Goal: Transaction & Acquisition: Subscribe to service/newsletter

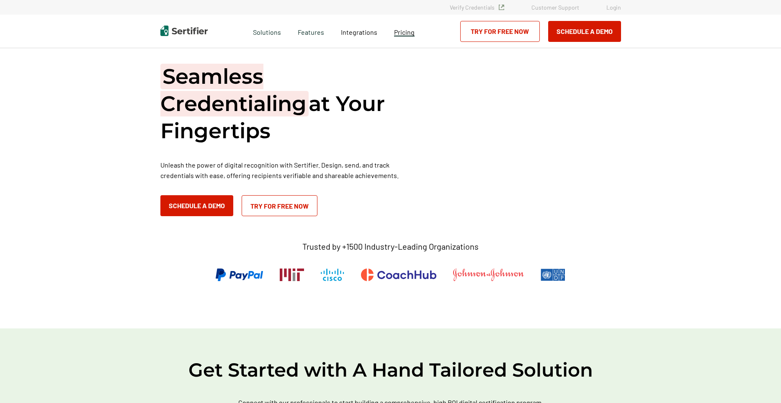
click at [397, 29] on span "Pricing" at bounding box center [404, 32] width 21 height 8
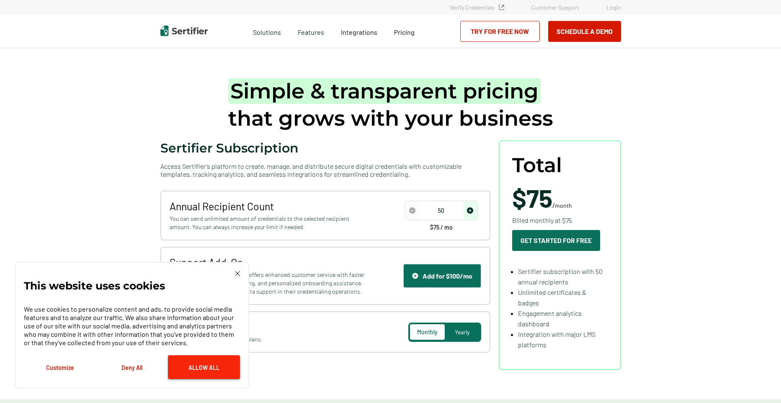
click at [187, 365] on button "Allow All" at bounding box center [204, 367] width 72 height 24
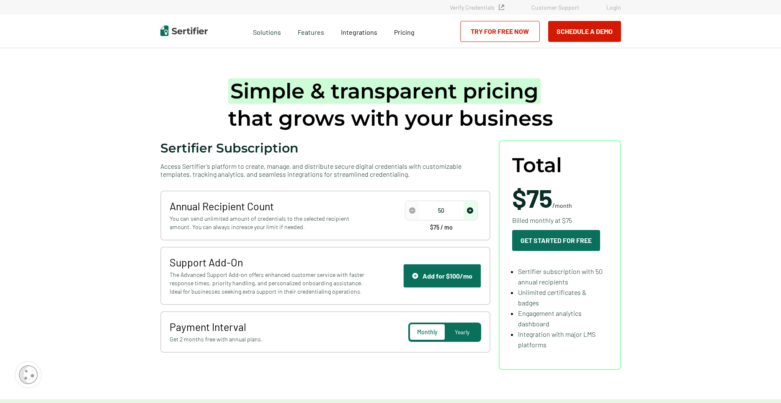
type input "100"
click at [472, 209] on img "increase number" at bounding box center [470, 210] width 6 height 6
click at [464, 330] on span "Yearly" at bounding box center [462, 331] width 15 height 7
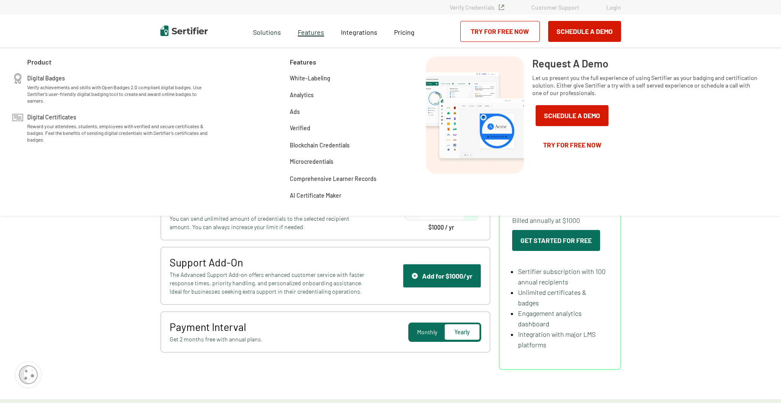
click at [306, 36] on span "Features" at bounding box center [311, 31] width 26 height 10
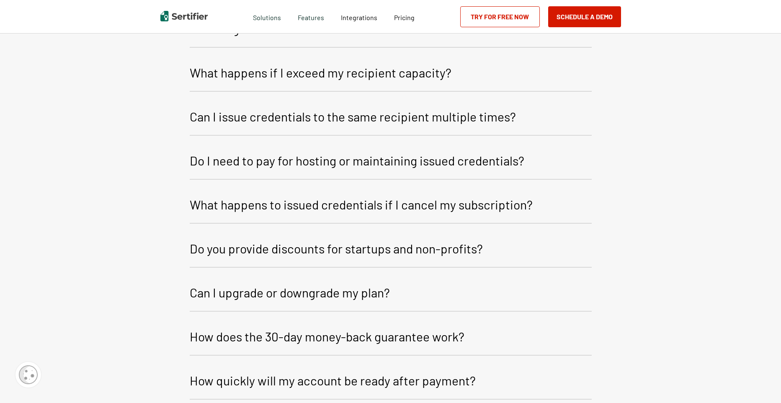
scroll to position [1465, 0]
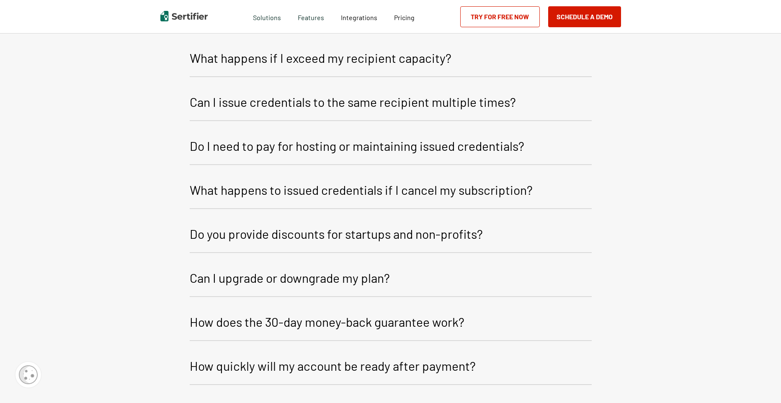
click at [569, 197] on button "What happens to issued credentials if I cancel my subscription?" at bounding box center [391, 191] width 402 height 36
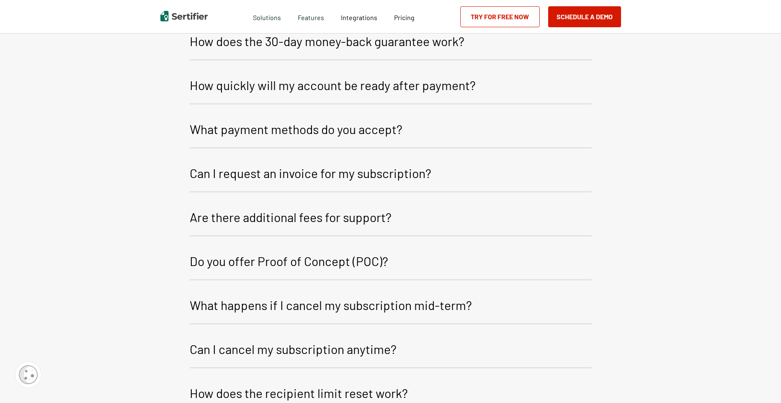
scroll to position [1842, 0]
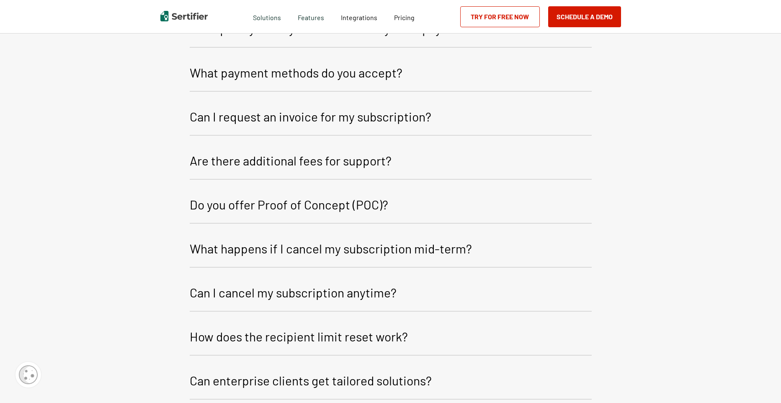
click at [550, 157] on button "Are there additional fees for support?" at bounding box center [391, 162] width 402 height 36
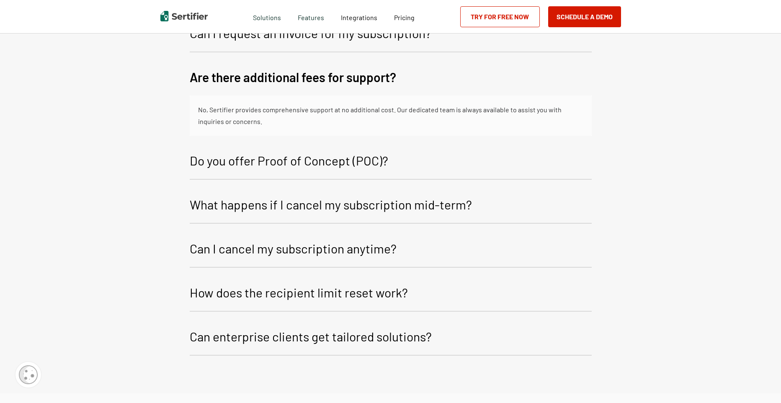
scroll to position [1926, 0]
click at [542, 170] on button "Do you offer Proof of Concept (POC)?" at bounding box center [391, 162] width 402 height 36
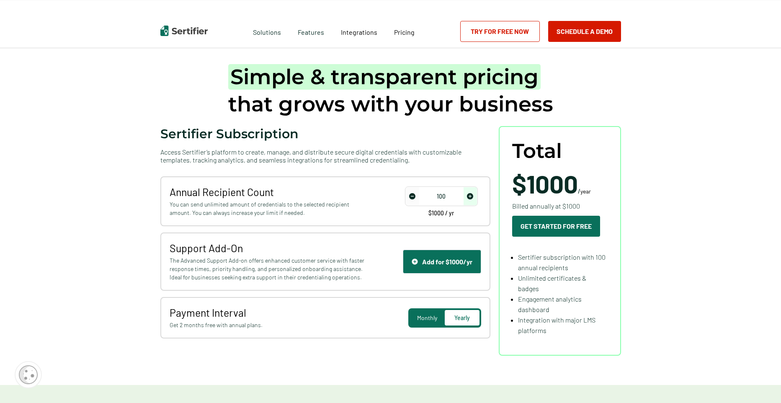
scroll to position [0, 0]
